Goal: Find specific fact

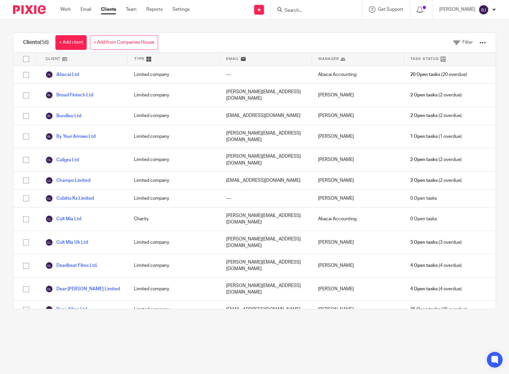
scroll to position [340, 0]
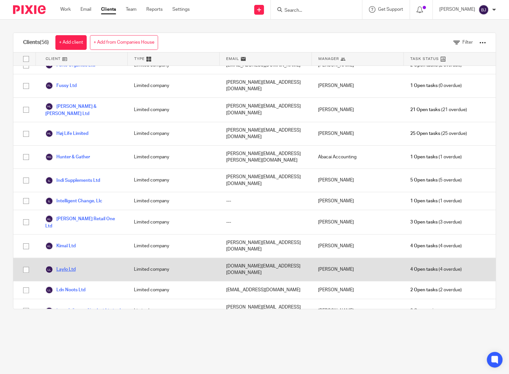
click at [74, 266] on link "Laylo Ltd" at bounding box center [60, 270] width 30 height 8
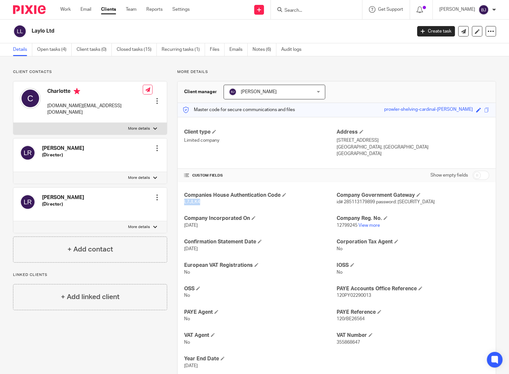
drag, startPoint x: 199, startPoint y: 202, endPoint x: 176, endPoint y: 203, distance: 23.5
click at [177, 203] on div "Client manager Bepi Jones Bepi Jones Abacai Accounting Adam Ramsden Bepi Jones …" at bounding box center [336, 230] width 319 height 298
copy span "L7JLK4"
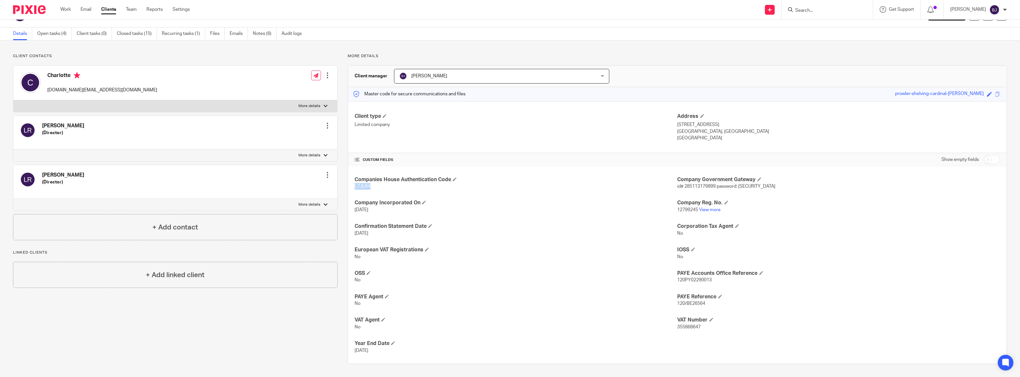
scroll to position [16, 0]
